Goal: Task Accomplishment & Management: Use online tool/utility

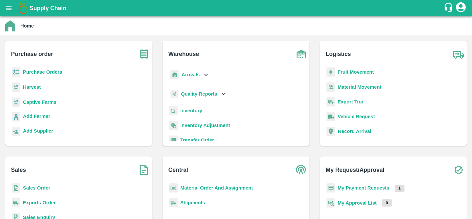
click at [194, 111] on b "Inventory" at bounding box center [191, 110] width 22 height 5
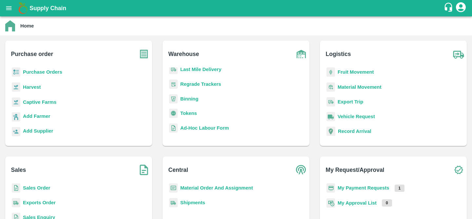
click at [195, 86] on b "Regrade Trackers" at bounding box center [200, 84] width 41 height 5
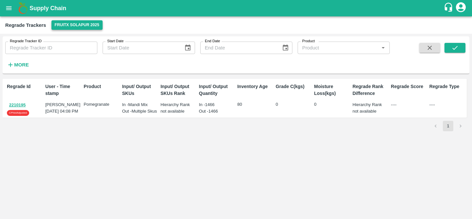
click at [89, 29] on button "FruitX Solapur 2025" at bounding box center [76, 25] width 51 height 10
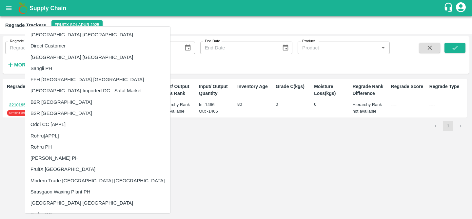
scroll to position [391, 0]
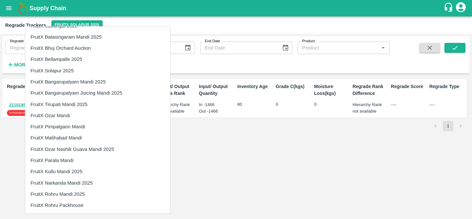
click at [91, 192] on li "FruitX Rohru Mandi 2025" at bounding box center [97, 194] width 145 height 11
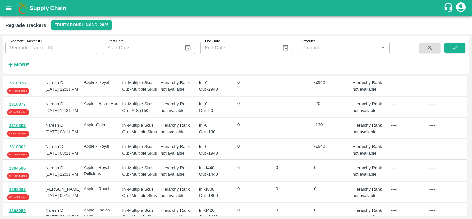
scroll to position [0, 0]
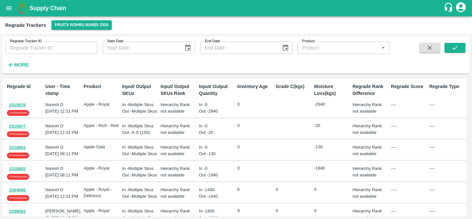
click at [170, 137] on div "Hierarchy Rank not available" at bounding box center [177, 128] width 38 height 17
click at [173, 133] on div "Hierarchy Rank not available" at bounding box center [179, 129] width 36 height 13
click at [19, 130] on button "2310877" at bounding box center [17, 127] width 21 height 8
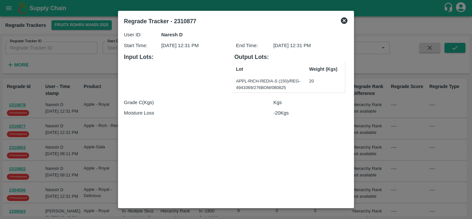
click at [346, 19] on icon at bounding box center [344, 20] width 7 height 7
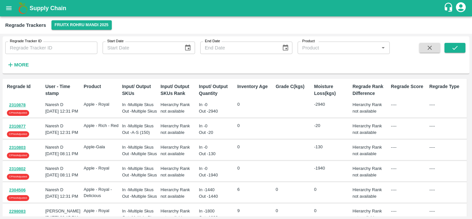
click at [22, 106] on button "2310878" at bounding box center [17, 106] width 21 height 8
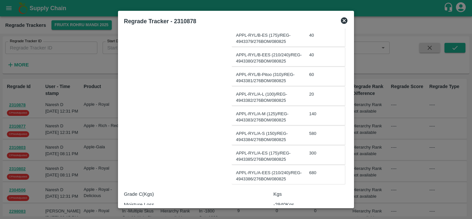
scroll to position [232, 0]
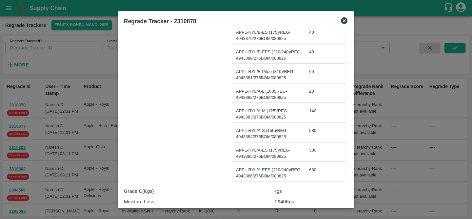
click at [341, 21] on icon at bounding box center [344, 20] width 7 height 7
